Goal: Find contact information: Find contact information

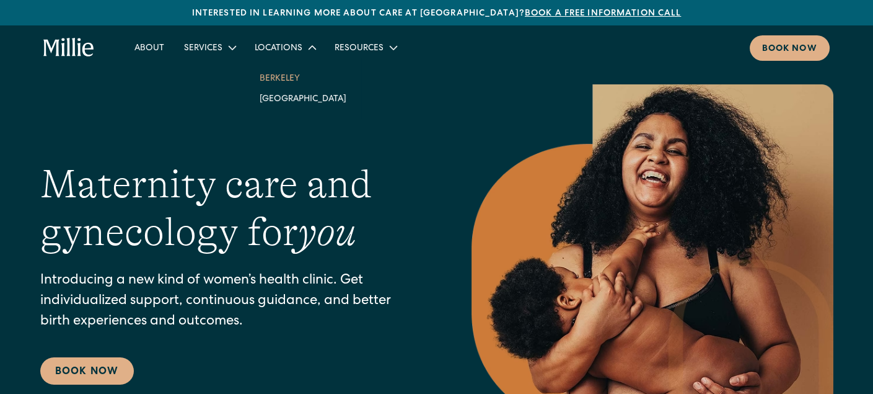
click at [273, 83] on link "Berkeley" at bounding box center [303, 78] width 107 height 20
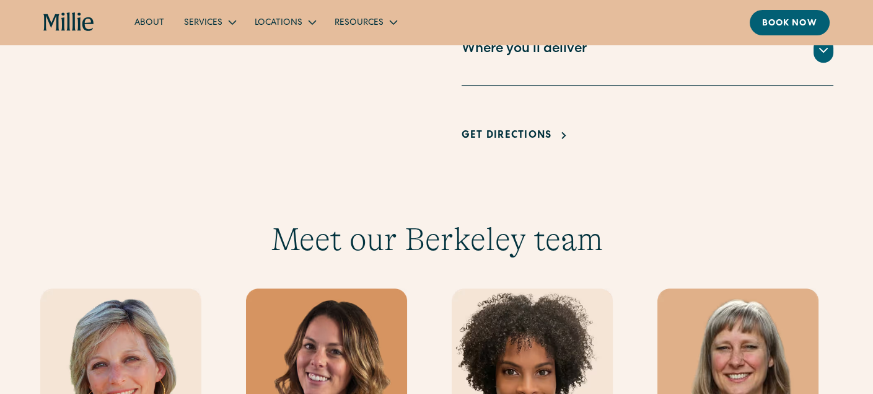
scroll to position [744, 0]
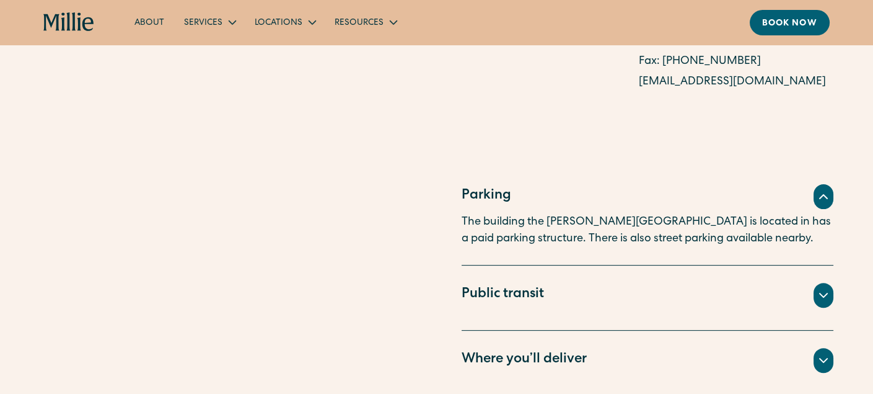
click at [534, 99] on section "Here to help Opening hours Mon-Fri 8:00am - 5:00pm Contact us Phone: [PHONE_NUM…" at bounding box center [436, 49] width 873 height 206
drag, startPoint x: 44, startPoint y: 29, endPoint x: 104, endPoint y: 9, distance: 63.5
click at [104, 9] on div "About Services Maternity Gynecology Classes & Other Support Locations [GEOGRAPH…" at bounding box center [436, 22] width 873 height 45
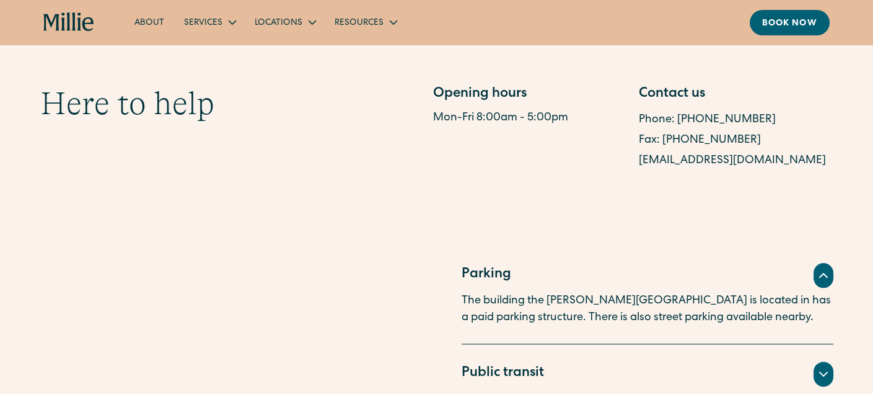
scroll to position [620, 0]
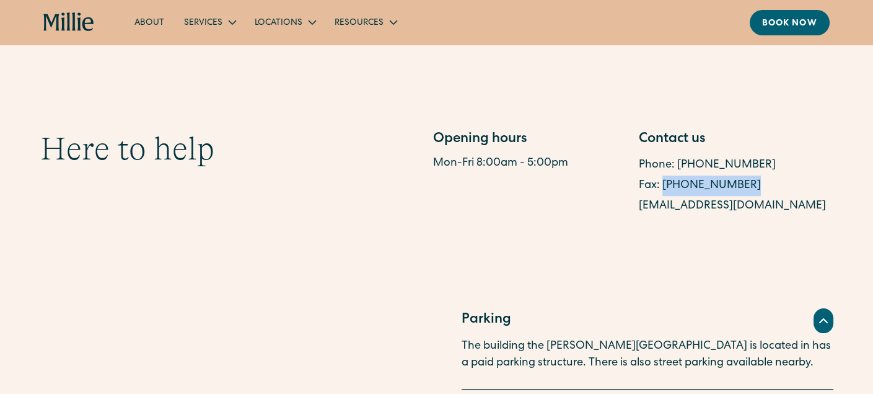
drag, startPoint x: 748, startPoint y: 178, endPoint x: 664, endPoint y: 182, distance: 83.8
click at [664, 182] on div "Fax: [PHONE_NUMBER]" at bounding box center [736, 185] width 195 height 20
copy link "[PHONE_NUMBER]"
